Goal: Find contact information: Find contact information

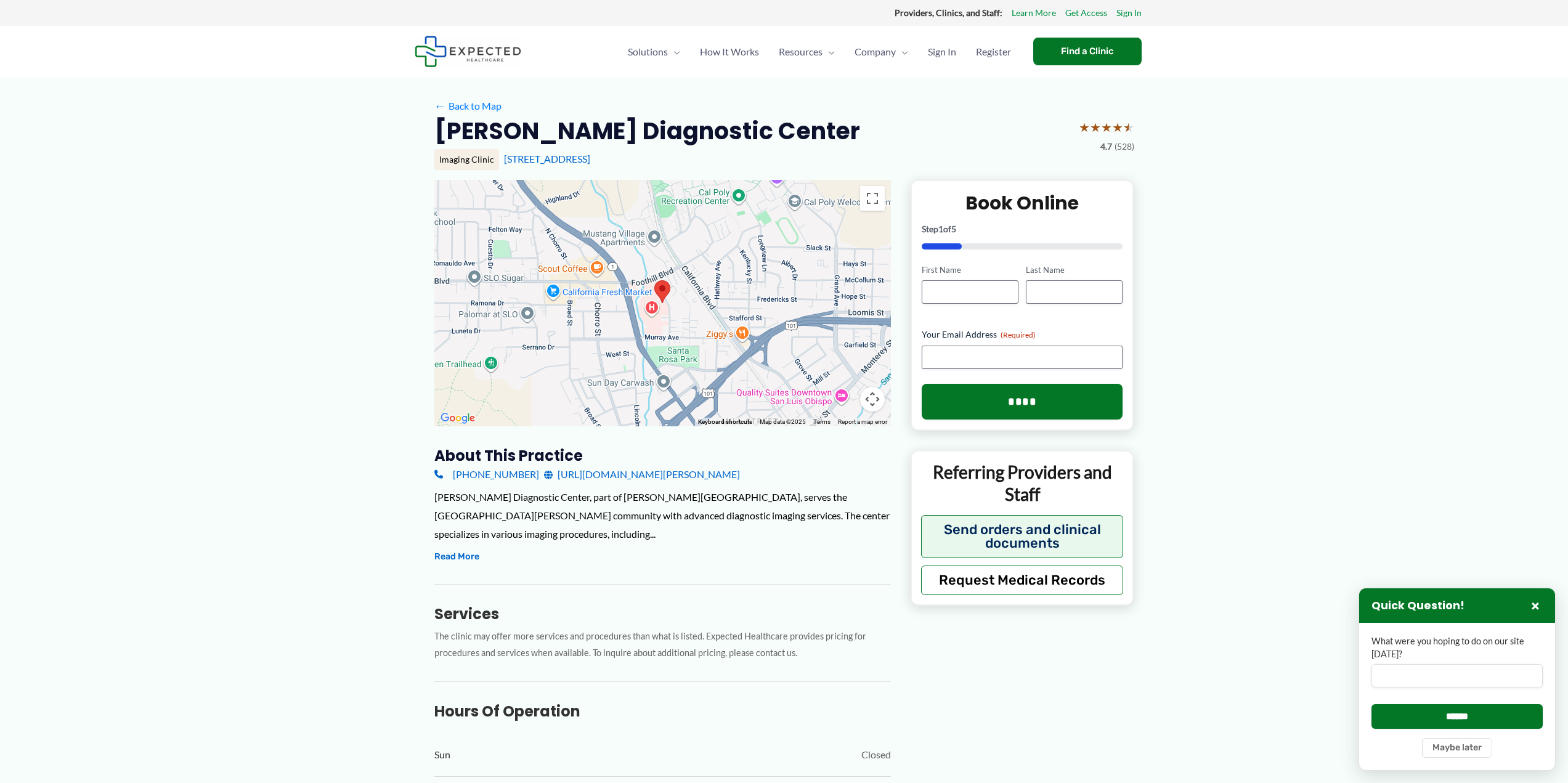
drag, startPoint x: 748, startPoint y: 131, endPoint x: 438, endPoint y: 138, distance: 310.1
click at [438, 138] on div "[PERSON_NAME] Diagnostic Center ★ ★ ★ ★ ★ 4.7 (528)" at bounding box center [784, 135] width 700 height 39
copy h2 "[PERSON_NAME] Diagnostic Center"
drag, startPoint x: 662, startPoint y: 169, endPoint x: 503, endPoint y: 163, distance: 159.1
click at [503, 163] on div "Imaging Clinic [STREET_ADDRESS]" at bounding box center [784, 159] width 700 height 21
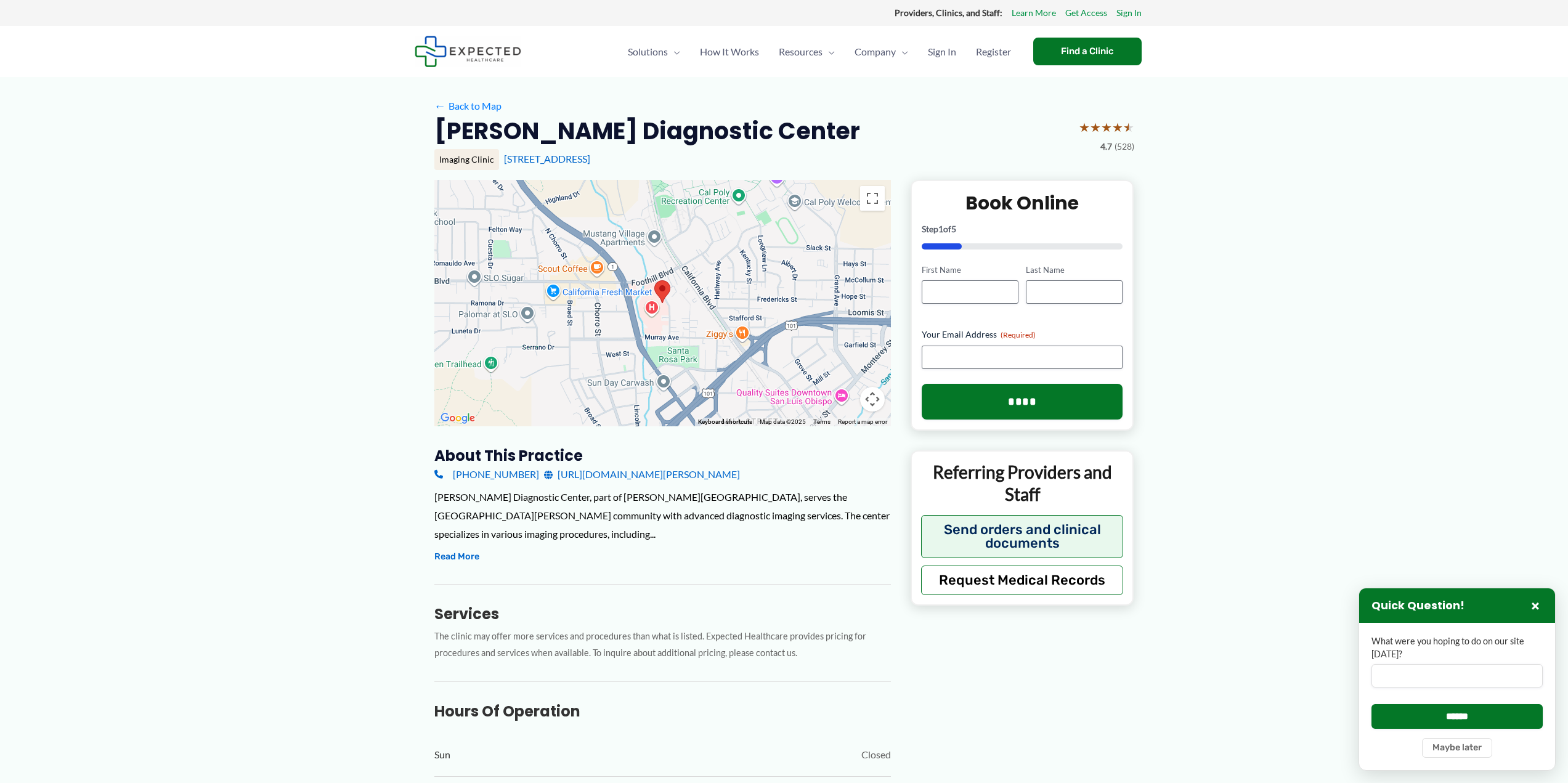
copy link "[STREET_ADDRESS]"
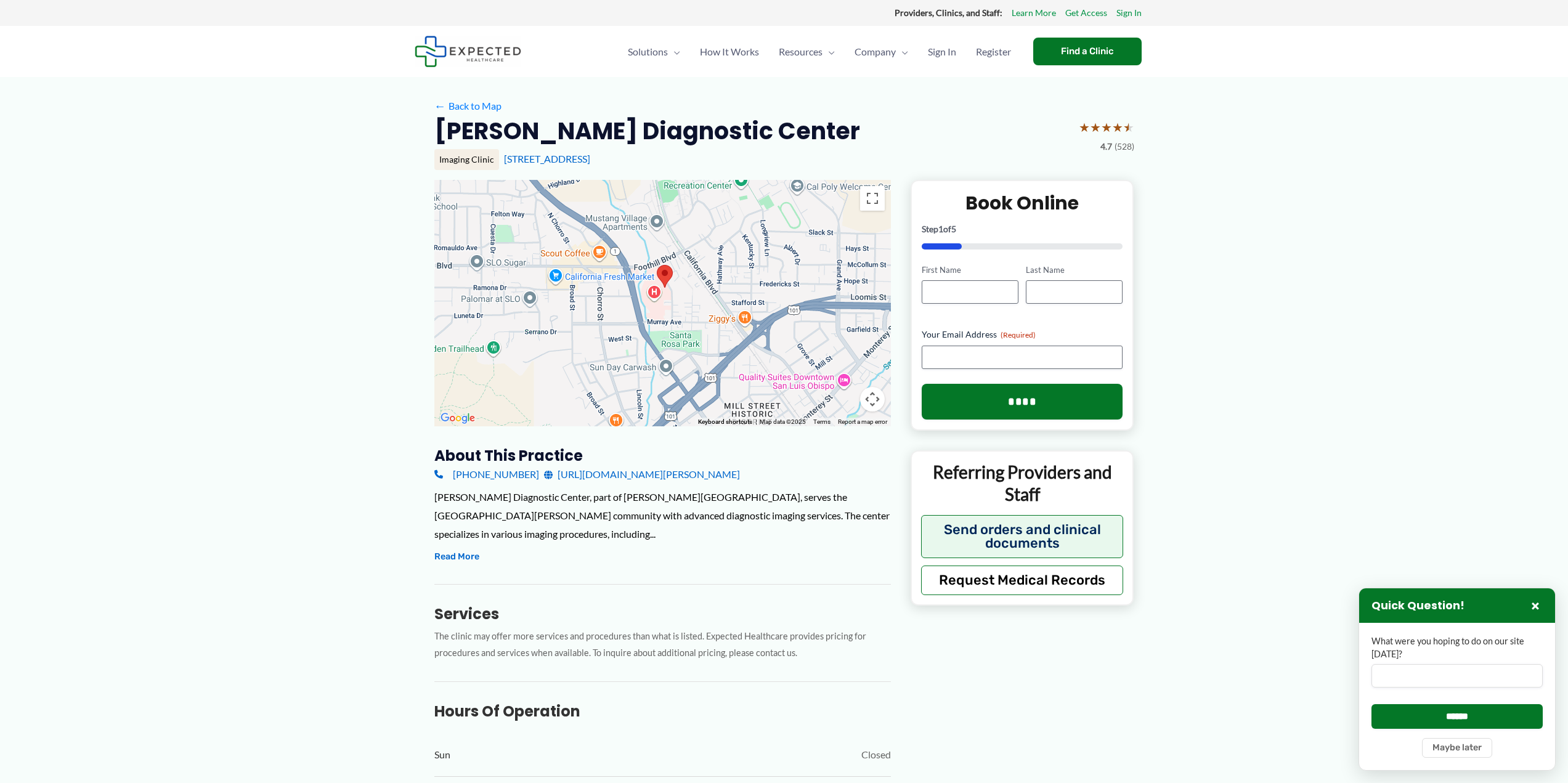
drag, startPoint x: 719, startPoint y: 315, endPoint x: 724, endPoint y: 287, distance: 28.4
click at [724, 287] on div at bounding box center [662, 303] width 456 height 247
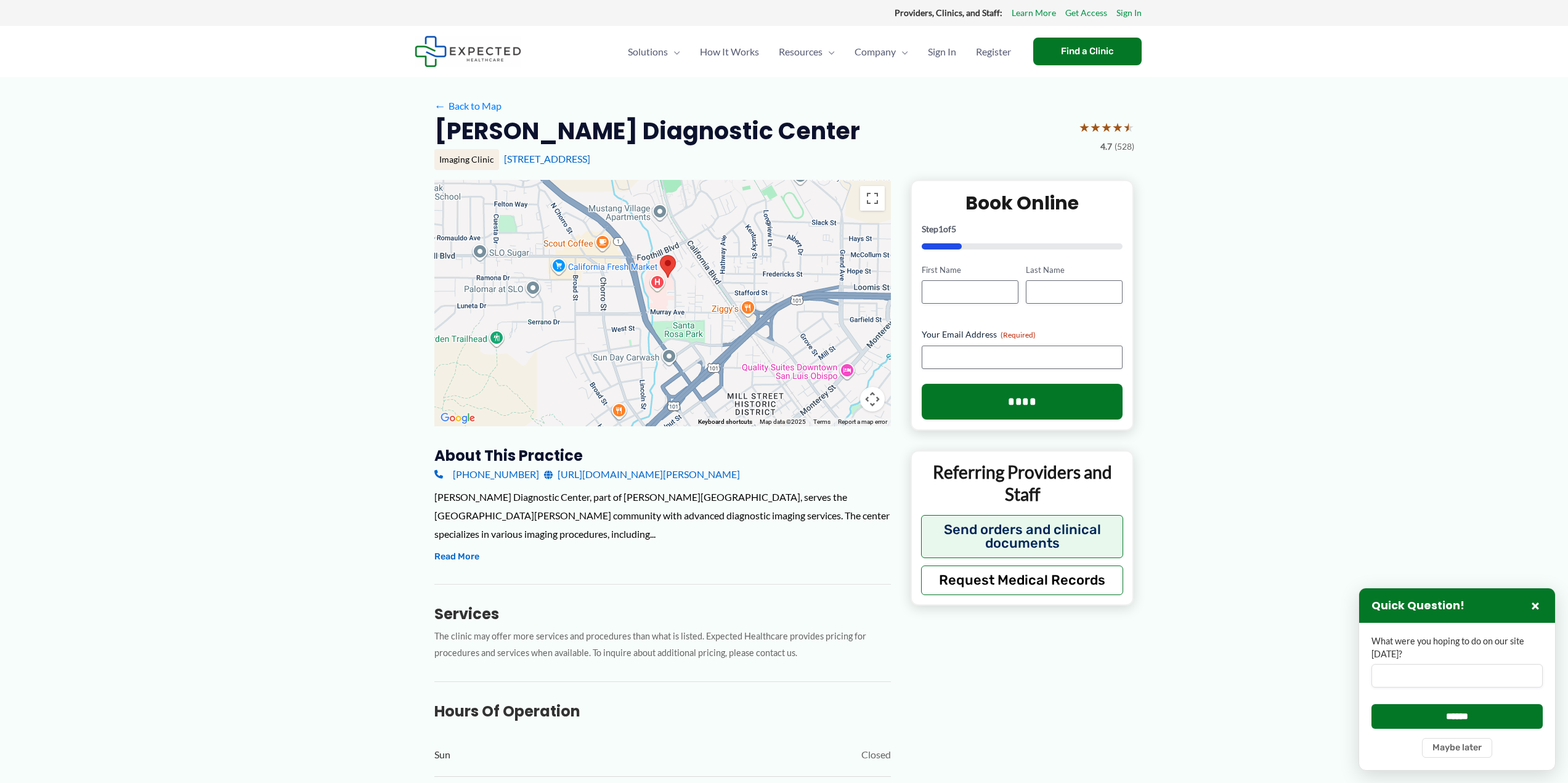
click at [697, 165] on div "[STREET_ADDRESS]" at bounding box center [819, 159] width 630 height 14
click at [477, 549] on div "[PERSON_NAME] Diagnostic Center, part of [PERSON_NAME][GEOGRAPHIC_DATA], serves…" at bounding box center [662, 526] width 456 height 77
click at [474, 551] on button "Read More" at bounding box center [457, 557] width 45 height 15
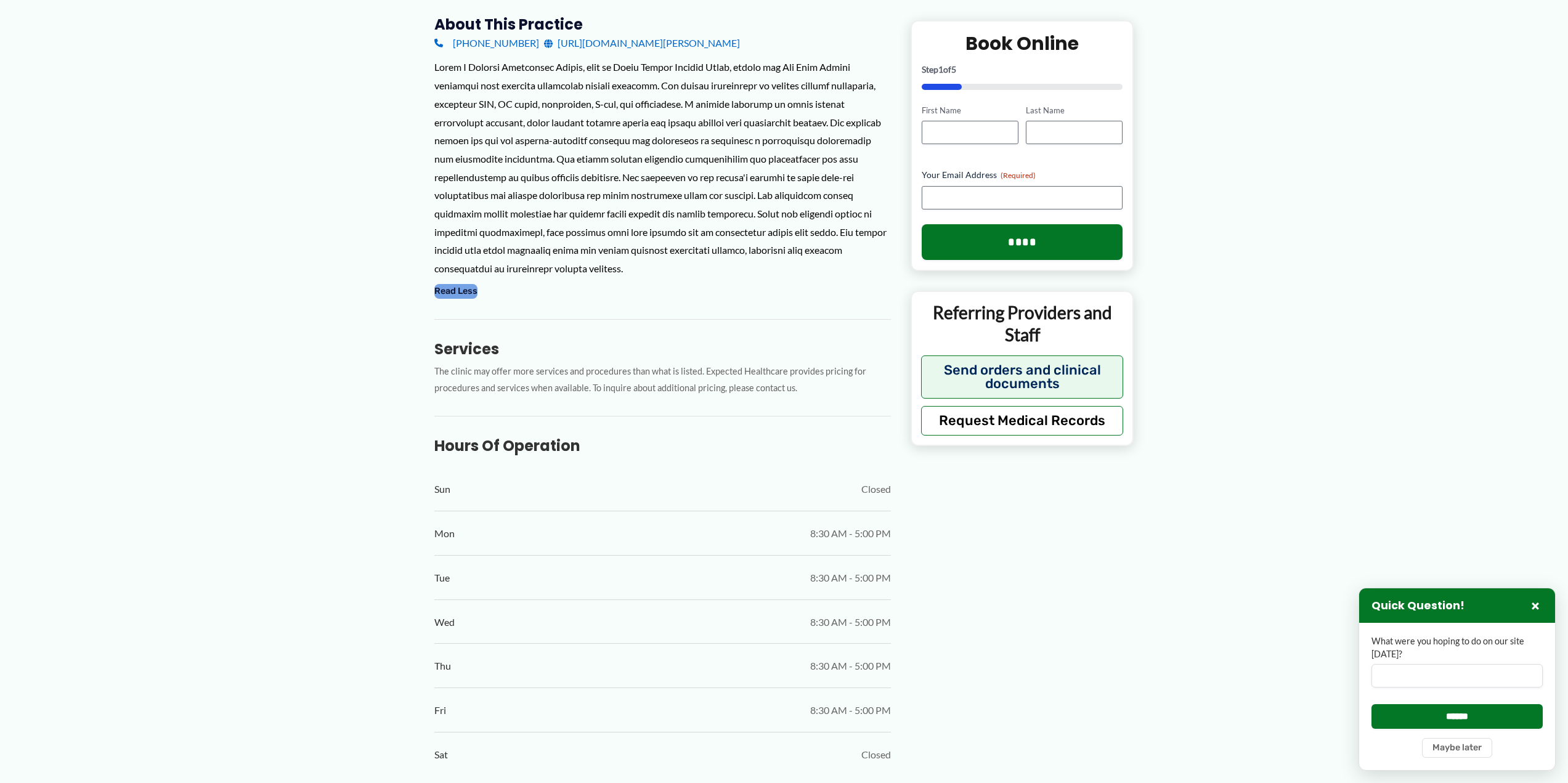
scroll to position [801, 0]
